Goal: Transaction & Acquisition: Book appointment/travel/reservation

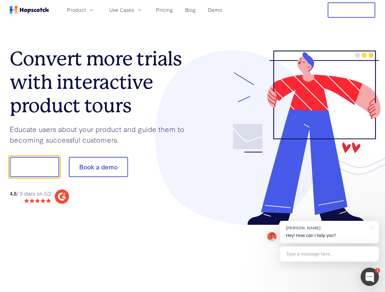
click at [192, 146] on div at bounding box center [283, 138] width 183 height 175
click at [86, 10] on span "Product" at bounding box center [76, 10] width 19 height 8
click at [134, 10] on span "Use Cases" at bounding box center [121, 10] width 25 height 8
click at [351, 10] on button "Free Trial" at bounding box center [350, 9] width 47 height 15
click at [34, 167] on button "Show me!" at bounding box center [34, 167] width 49 height 20
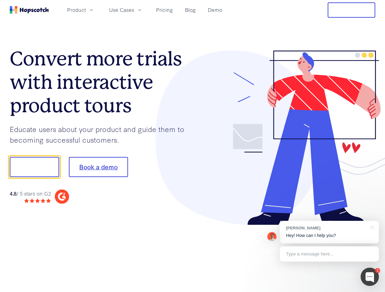
click at [98, 167] on button "Book a demo" at bounding box center [98, 167] width 59 height 20
click at [369, 277] on div at bounding box center [369, 277] width 18 height 18
click at [329, 232] on div "[PERSON_NAME] Hey! How can I help you?" at bounding box center [329, 232] width 99 height 23
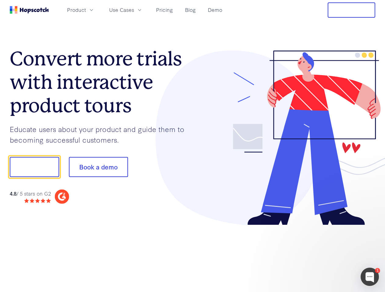
click at [371, 227] on div at bounding box center [321, 206] width 114 height 121
click at [329, 254] on div at bounding box center [321, 206] width 114 height 121
